Goal: Find specific page/section: Find specific page/section

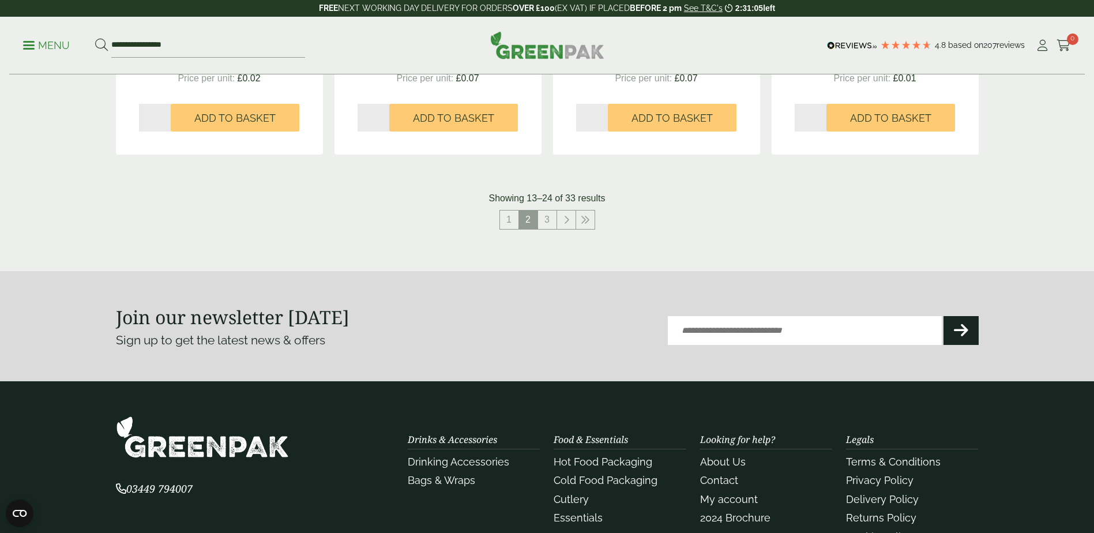
scroll to position [1500, 0]
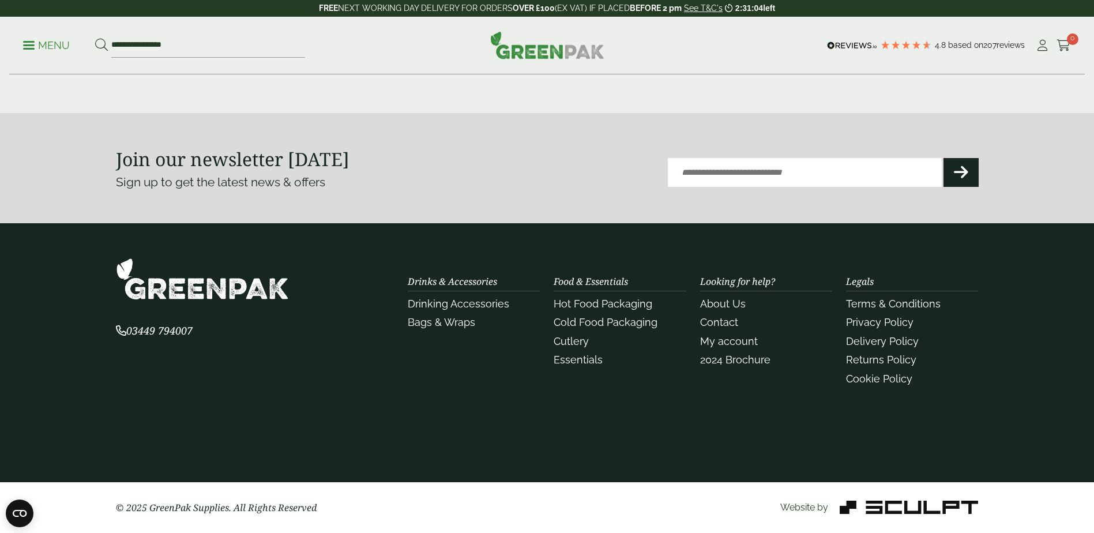
click at [549, 71] on link "3" at bounding box center [547, 61] width 18 height 18
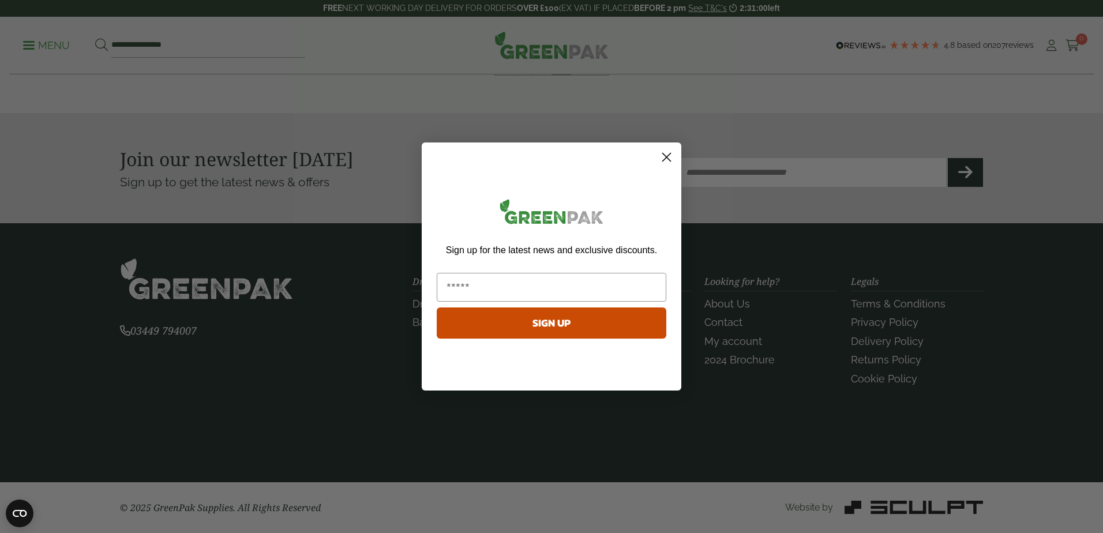
click at [661, 154] on circle "Close dialog" at bounding box center [666, 157] width 19 height 19
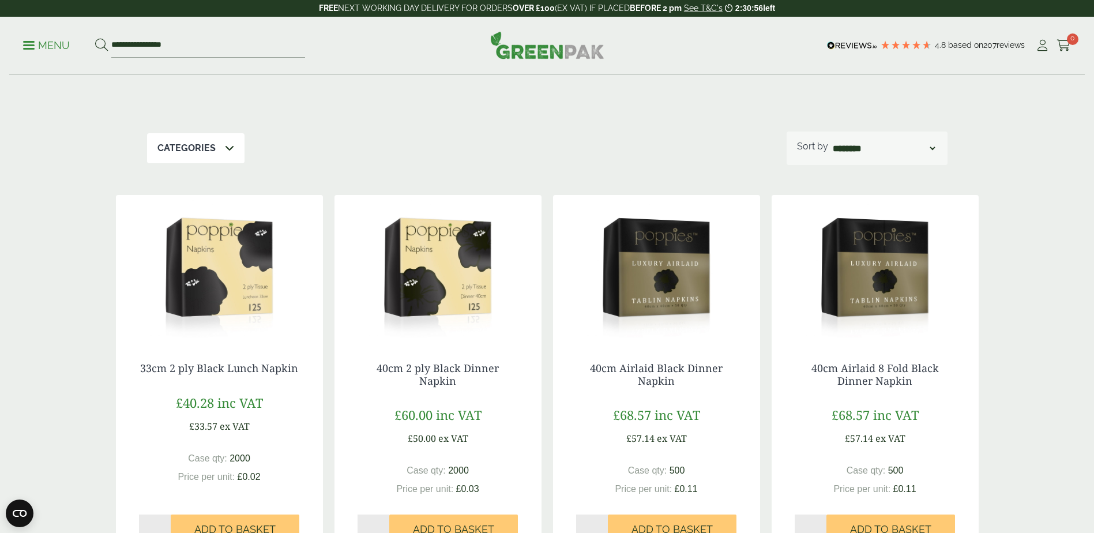
scroll to position [115, 0]
click at [148, 49] on input "**********" at bounding box center [208, 45] width 194 height 24
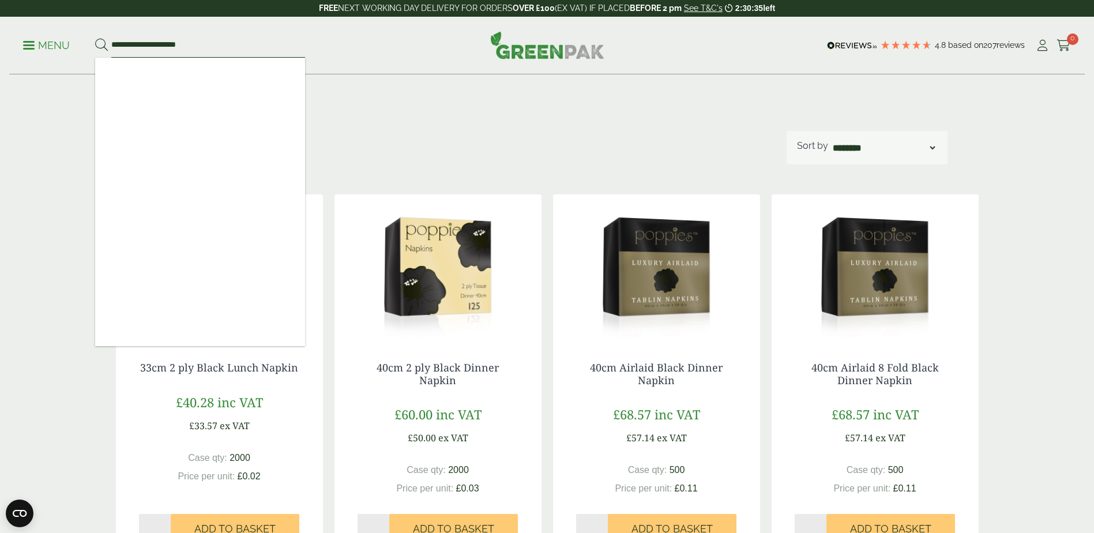
click at [234, 54] on input "**********" at bounding box center [208, 45] width 194 height 24
type input "*"
type input "**********"
click at [465, 131] on div "Cutlery & Napkins Our wide range of disposable cutlery and napkins are ideal fo…" at bounding box center [547, 45] width 801 height 171
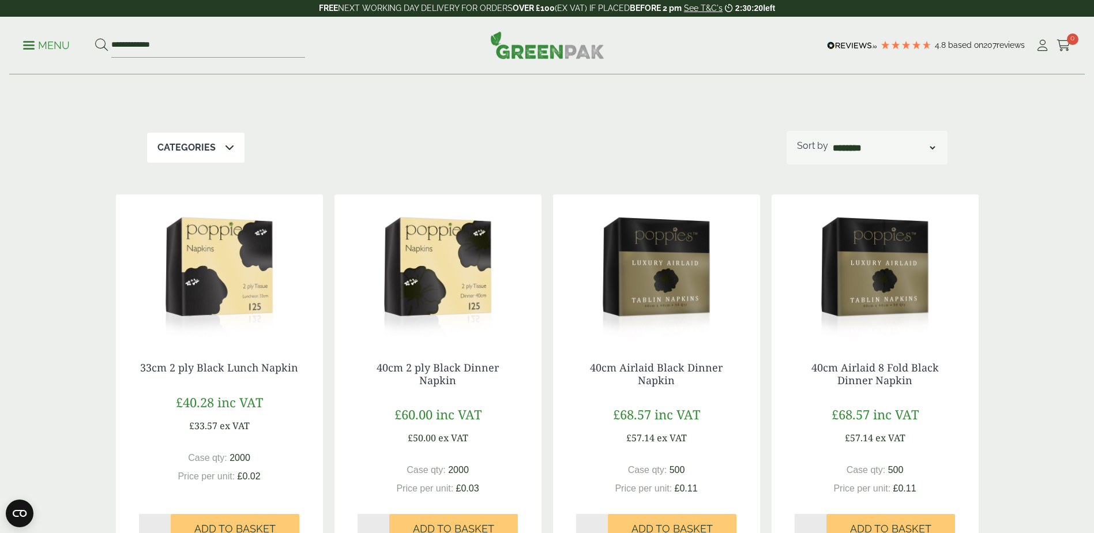
click at [108, 48] on icon at bounding box center [101, 45] width 13 height 13
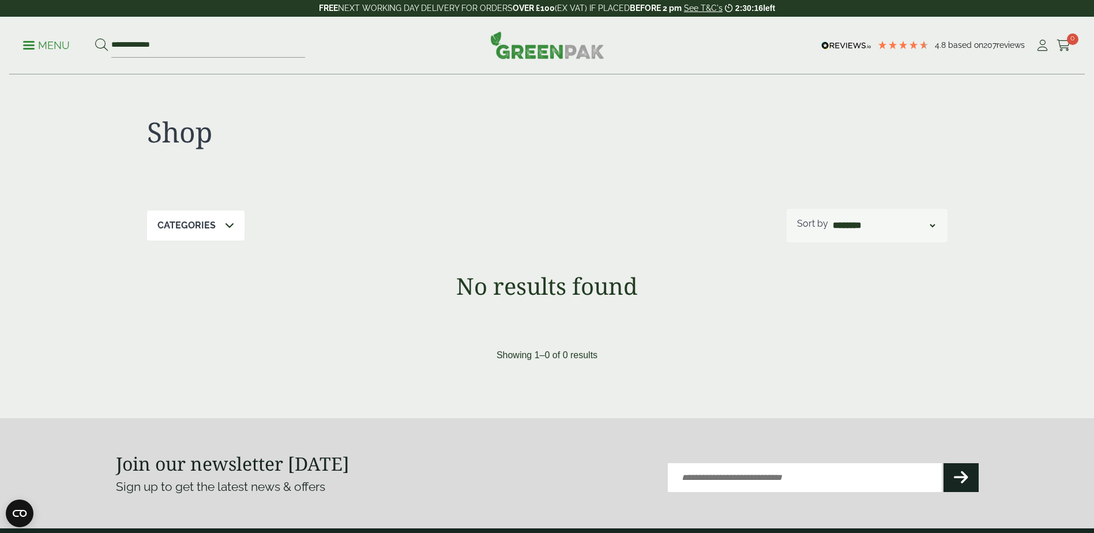
click at [35, 46] on span at bounding box center [29, 45] width 12 height 2
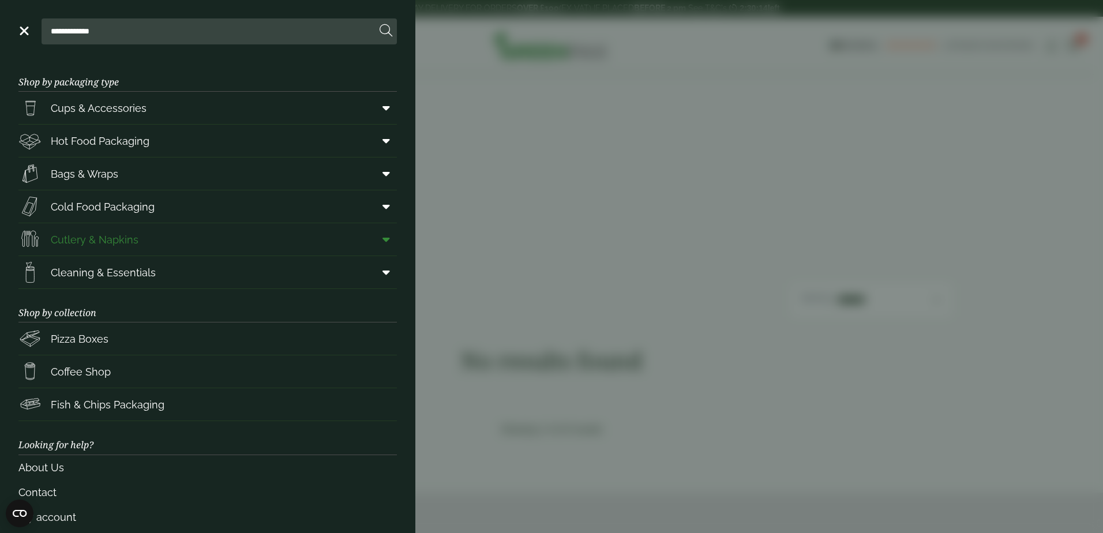
click at [135, 247] on span "Cutlery & Napkins" at bounding box center [95, 240] width 88 height 16
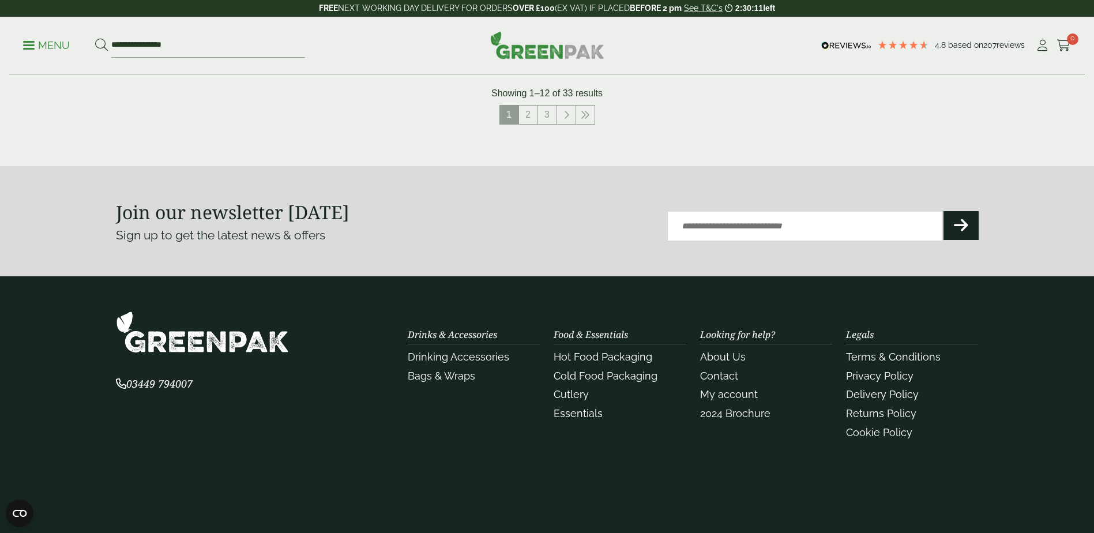
scroll to position [1557, 0]
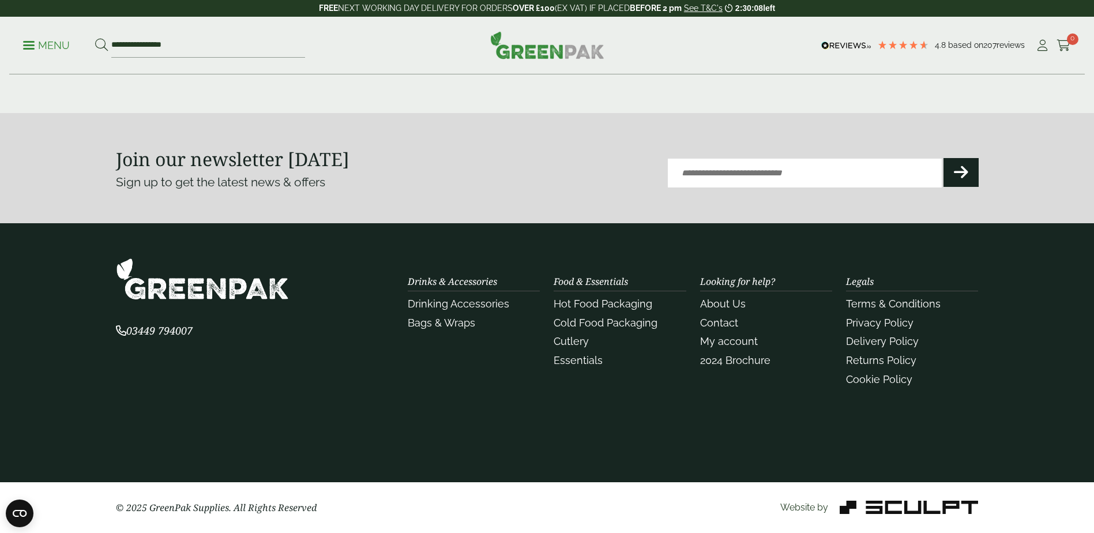
click at [546, 71] on link "3" at bounding box center [547, 61] width 18 height 18
click at [579, 70] on icon at bounding box center [576, 65] width 6 height 9
click at [584, 258] on div "Drinks & Accessories Drinking Accessories Bags & Wraps Food & Essentials Hot Fo…" at bounding box center [693, 324] width 584 height 132
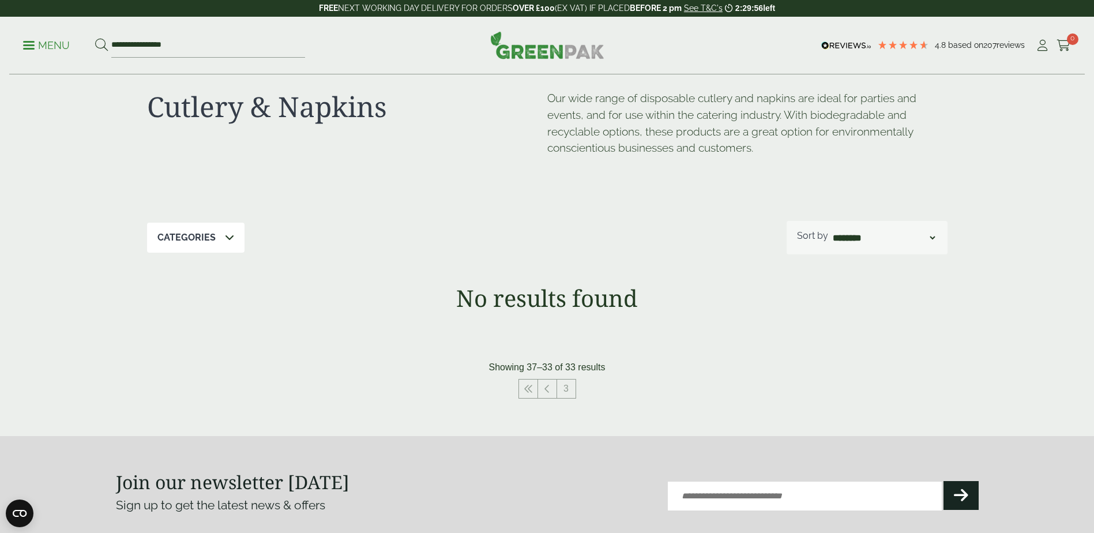
scroll to position [0, 0]
